Goal: Share content: Share content

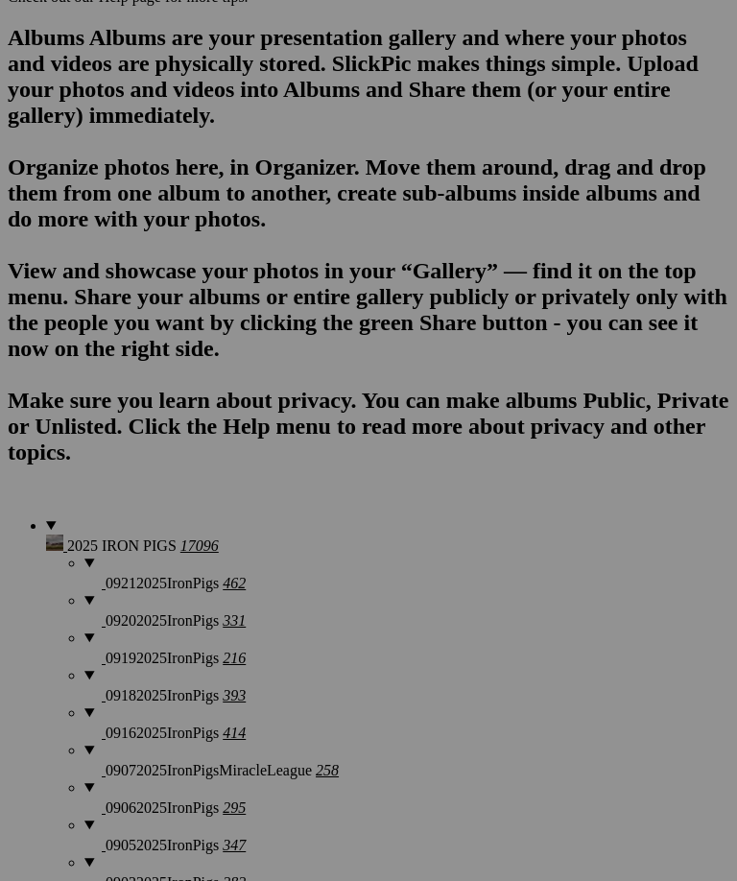
scroll to position [1408, 0]
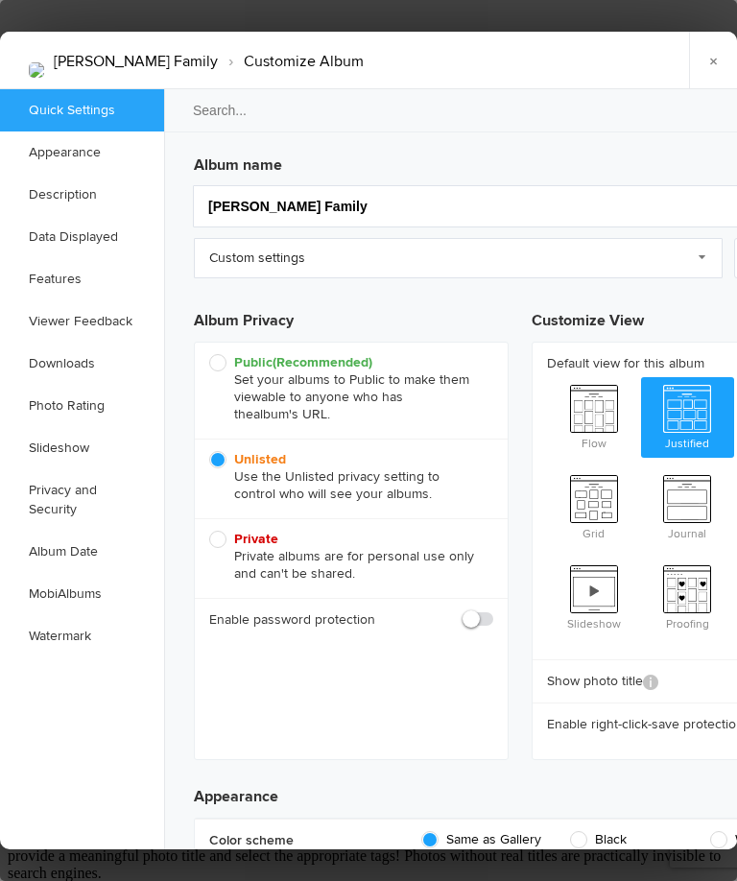
click at [624, 481] on span "Grid" at bounding box center [594, 505] width 94 height 77
click at [547, 467] on input "Grid" at bounding box center [546, 466] width 1 height 1
radio input "true"
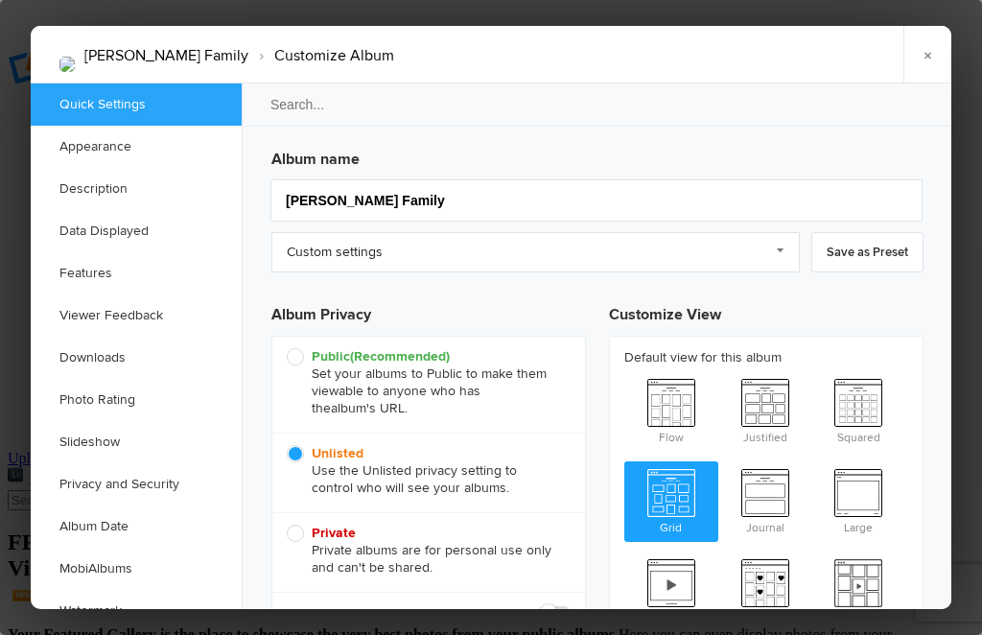
scroll to position [-98, 0]
click at [736, 55] on link "×" at bounding box center [928, 55] width 48 height 58
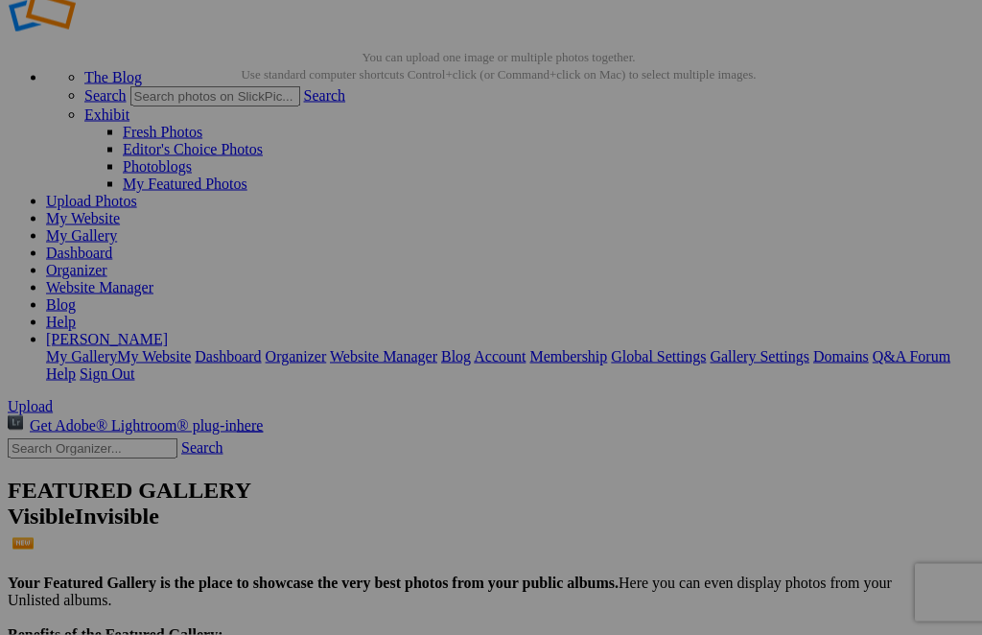
scroll to position [53, 0]
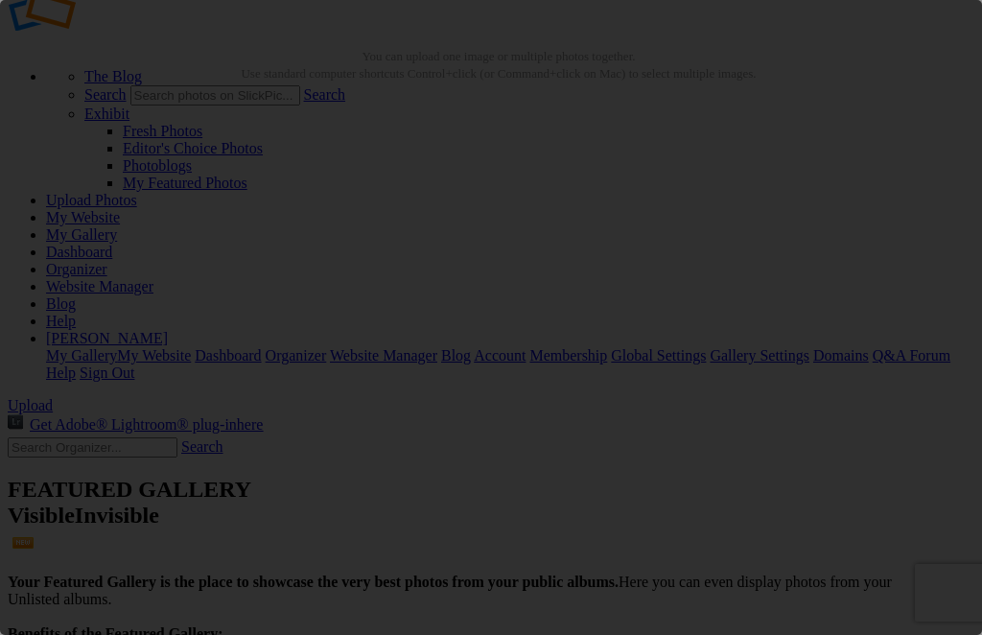
scroll to position [0, 0]
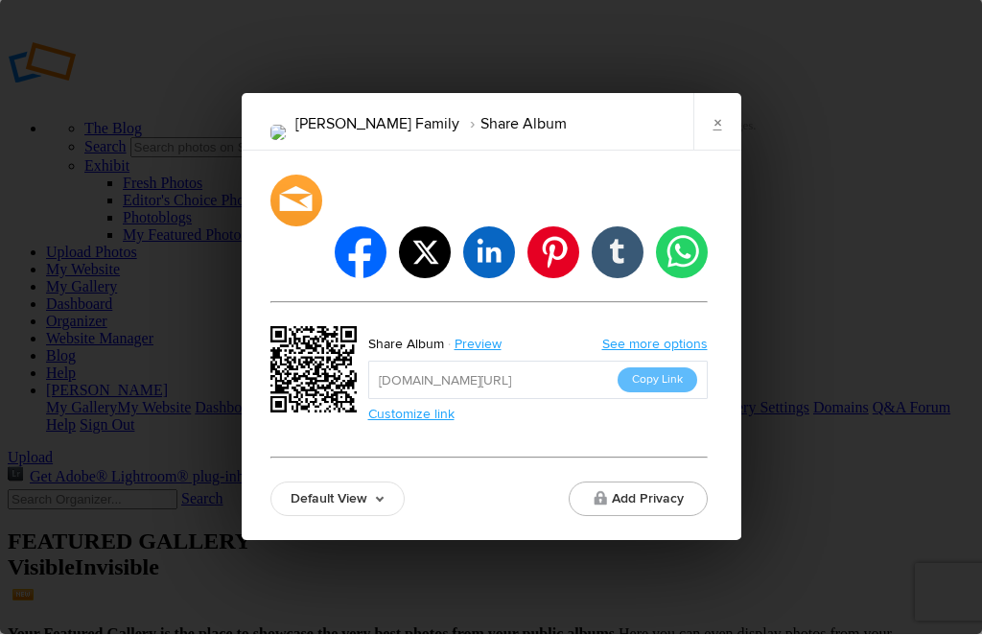
click at [662, 368] on button "Copy Link" at bounding box center [658, 380] width 80 height 25
click at [658, 362] on input "[URL][DOMAIN_NAME]" at bounding box center [538, 381] width 340 height 38
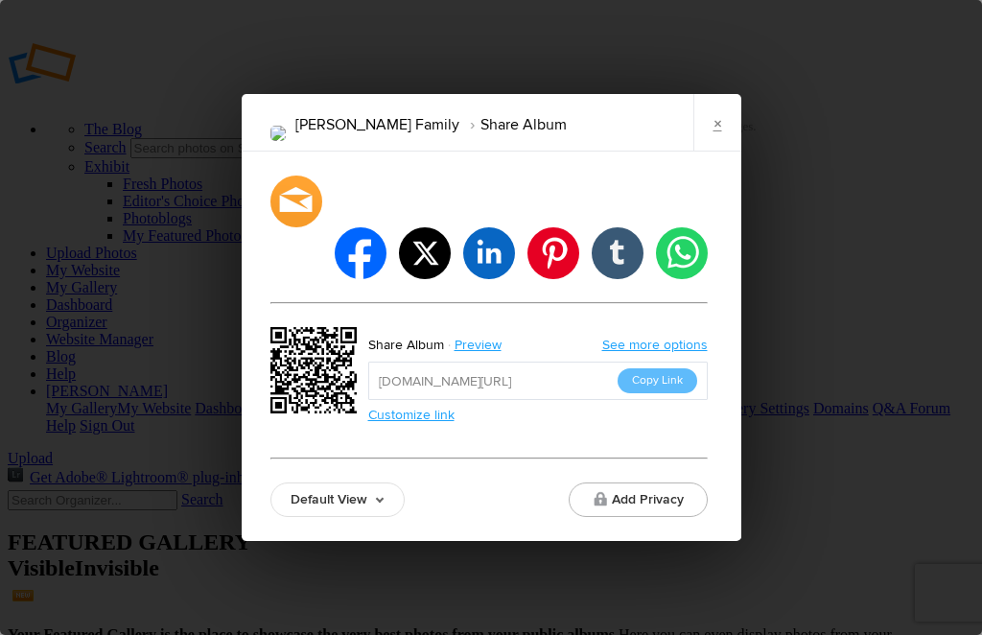
click at [651, 483] on button "Add Privacy" at bounding box center [638, 500] width 139 height 35
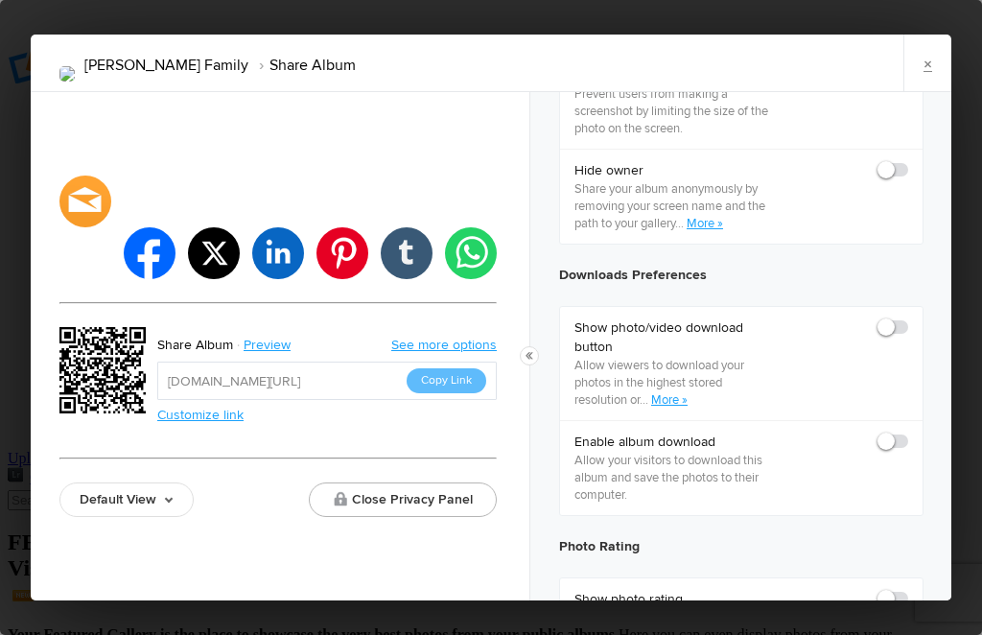
scroll to position [784, 0]
checkbox input "true"
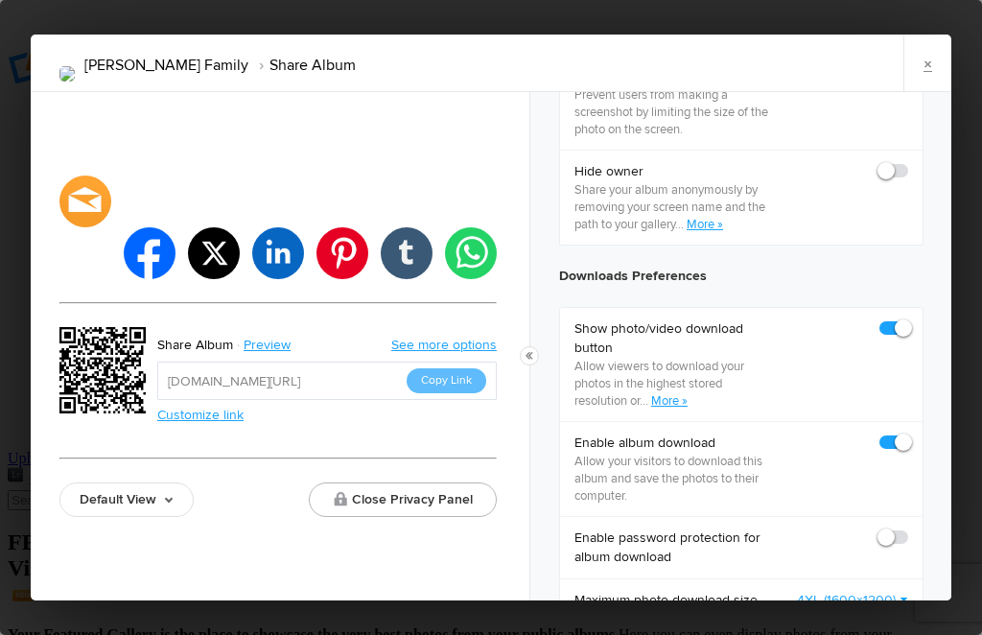
click at [443, 487] on button "Close Privacy Panel" at bounding box center [403, 500] width 188 height 35
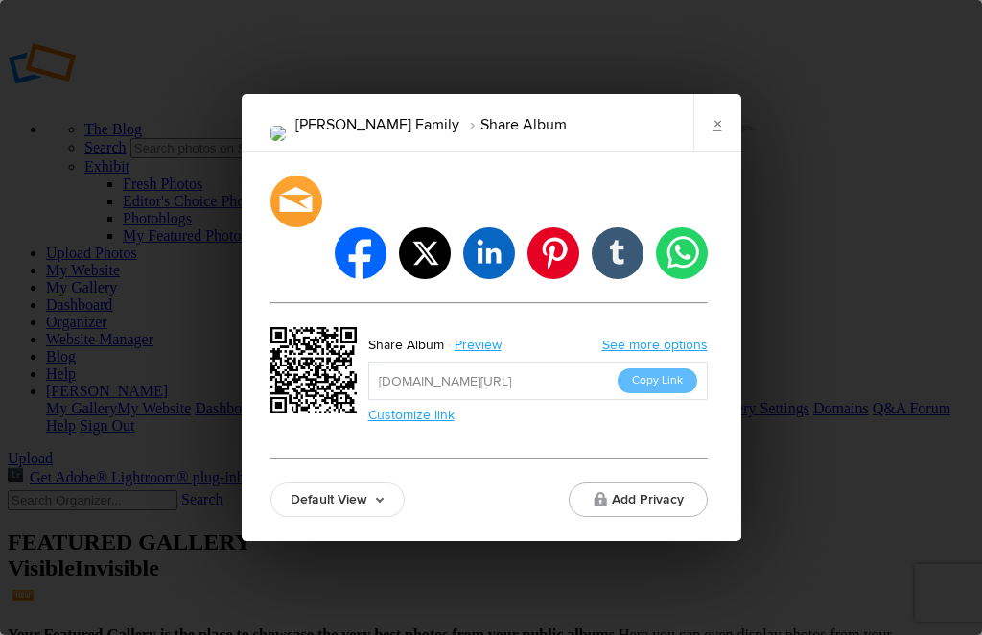
scroll to position [0, 0]
click at [656, 368] on button "Copy Link" at bounding box center [658, 380] width 80 height 25
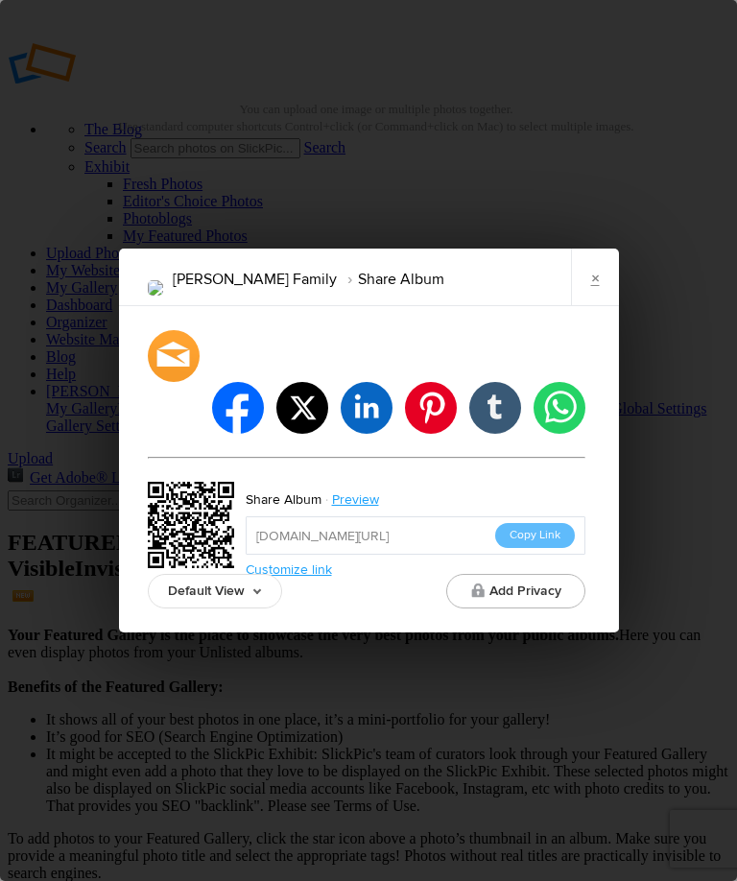
click at [542, 574] on button "Add Privacy" at bounding box center [515, 591] width 139 height 35
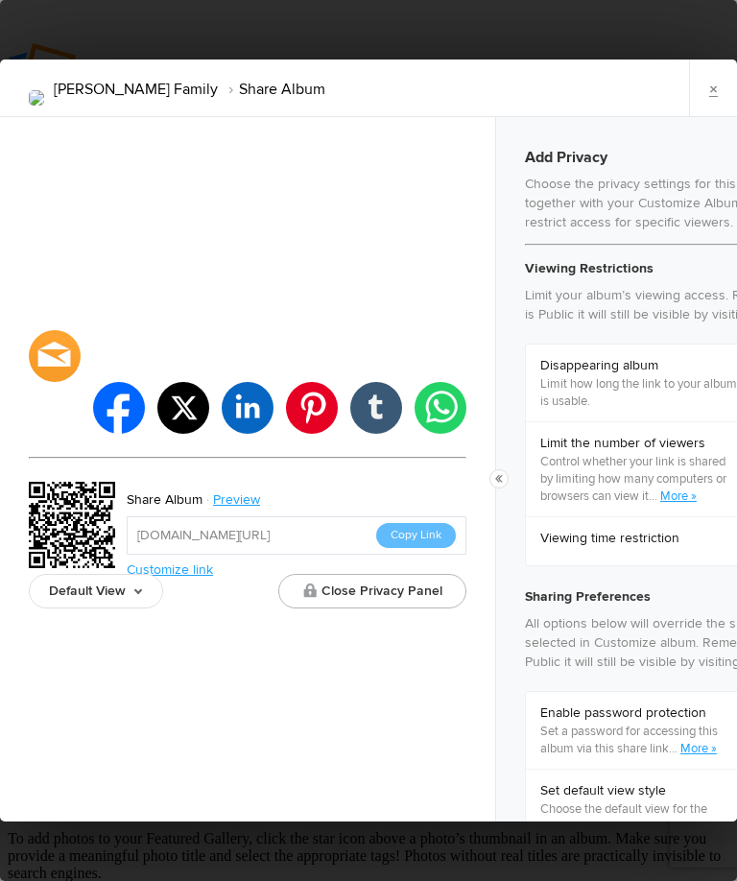
checkbox input "true"
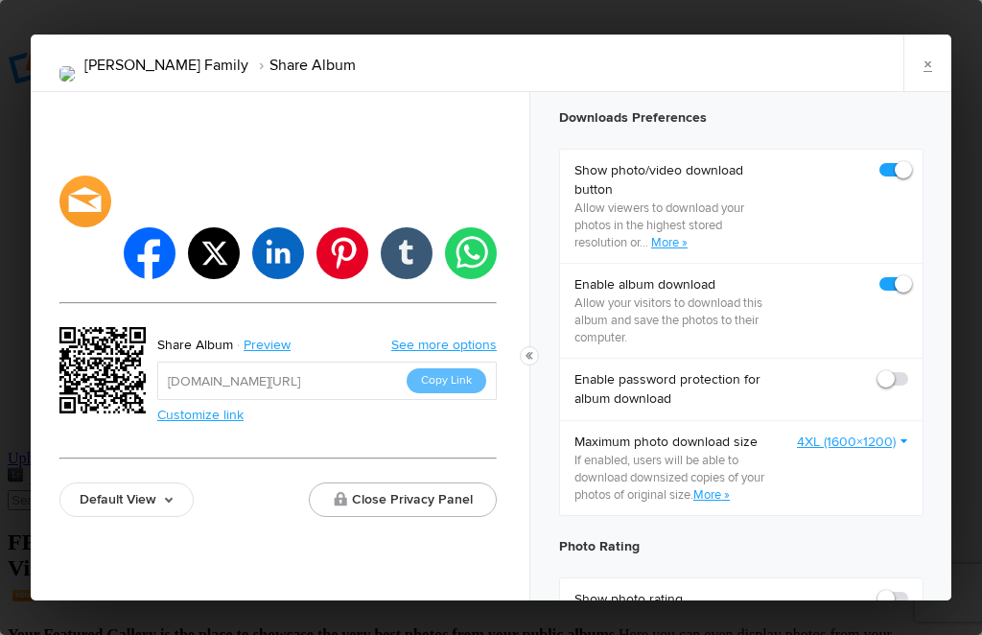
scroll to position [941, 0]
click at [450, 380] on button "Copy Link" at bounding box center [447, 380] width 80 height 25
click at [452, 378] on input "[URL][DOMAIN_NAME]" at bounding box center [327, 381] width 340 height 38
click at [736, 54] on link "×" at bounding box center [928, 64] width 48 height 58
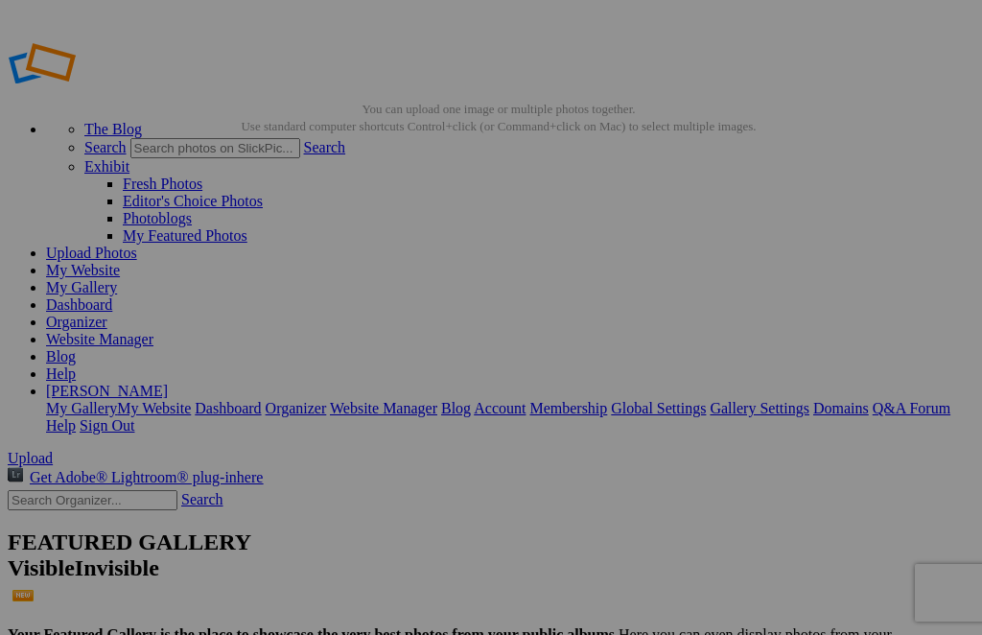
scroll to position [96, 0]
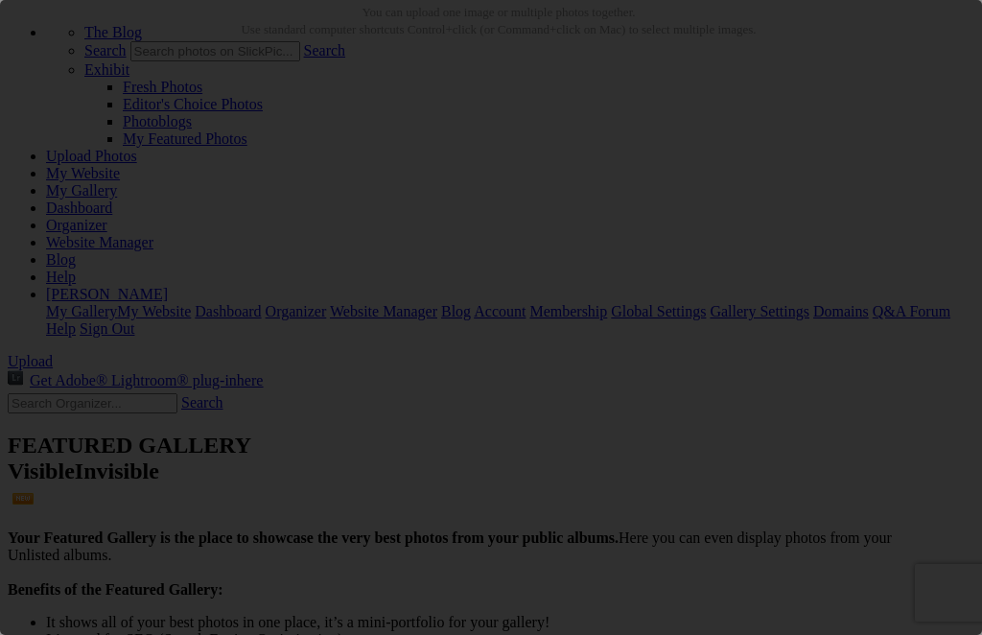
scroll to position [0, 0]
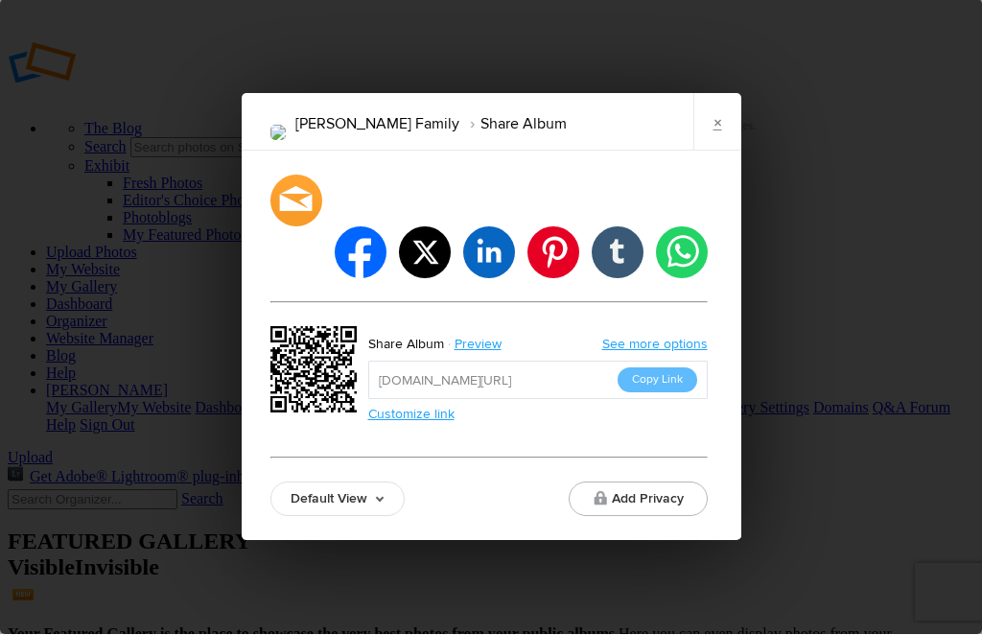
click at [671, 483] on button "Add Privacy" at bounding box center [638, 500] width 139 height 35
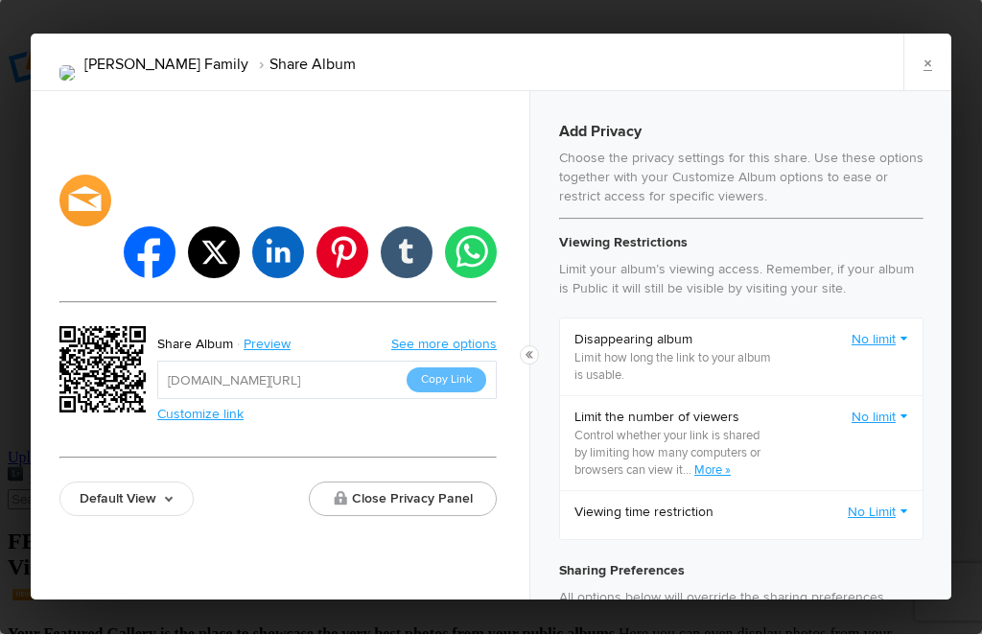
checkbox input "true"
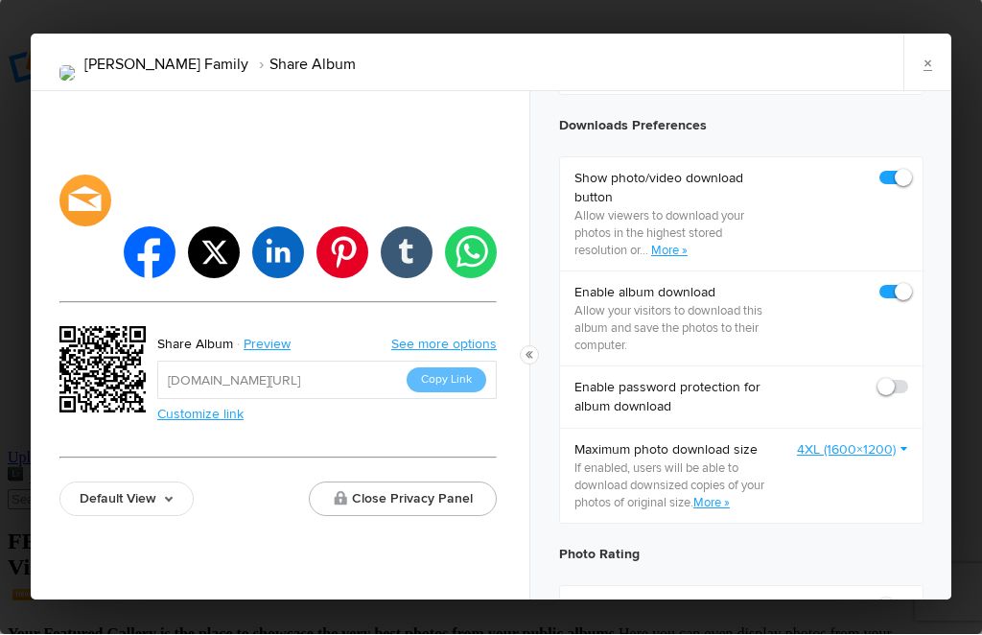
scroll to position [934, 0]
click at [450, 380] on button "Copy Link" at bounding box center [447, 380] width 80 height 25
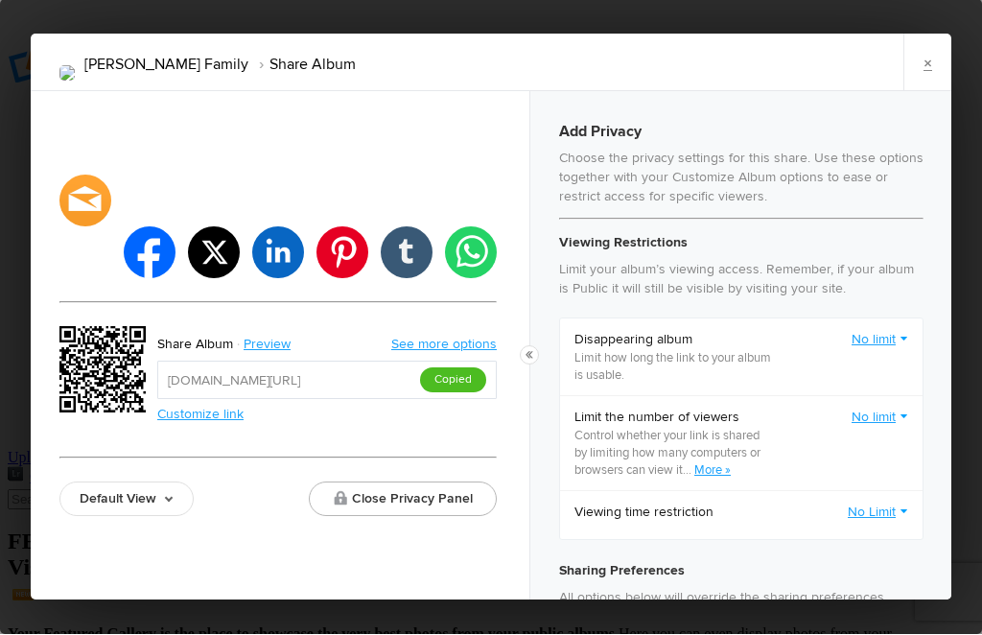
scroll to position [0, 0]
